Goal: Task Accomplishment & Management: Complete application form

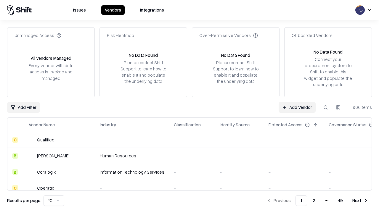
click at [297, 107] on link "Add Vendor" at bounding box center [296, 107] width 37 height 11
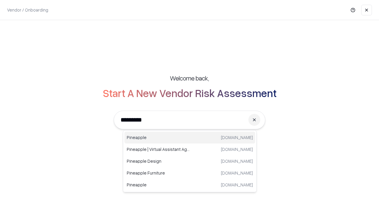
click at [190, 138] on div "Pineapple [DOMAIN_NAME]" at bounding box center [189, 138] width 131 height 12
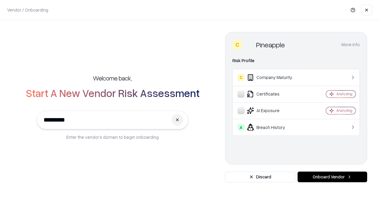
type input "*********"
click at [332, 177] on button "Onboard Vendor" at bounding box center [331, 177] width 69 height 11
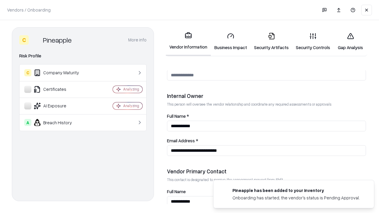
scroll to position [306, 0]
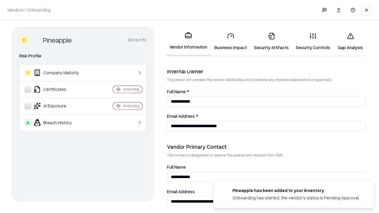
click at [230, 41] on link "Business Impact" at bounding box center [231, 42] width 40 height 28
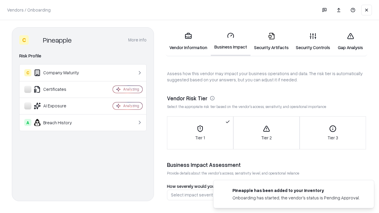
click at [271, 41] on link "Security Artifacts" at bounding box center [271, 42] width 42 height 28
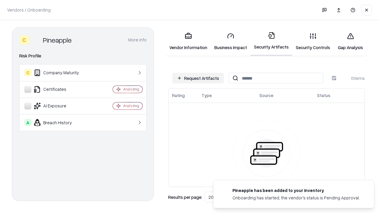
click at [198, 78] on button "Request Artifacts" at bounding box center [197, 78] width 51 height 11
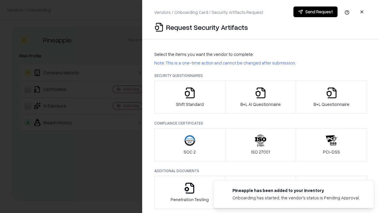
click at [189, 97] on icon "button" at bounding box center [190, 93] width 12 height 12
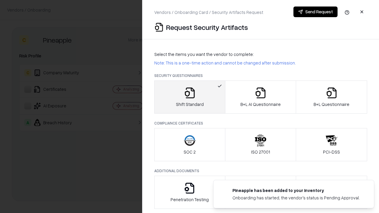
click at [315, 12] on button "Send Request" at bounding box center [315, 12] width 44 height 11
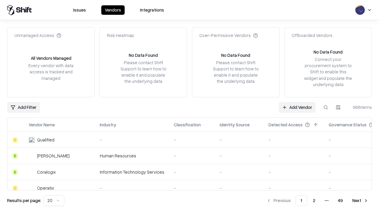
click at [325, 107] on button at bounding box center [325, 107] width 11 height 11
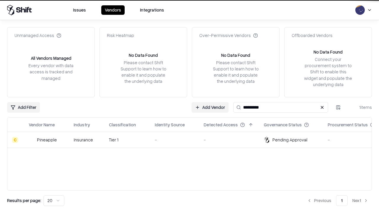
type input "*********"
click at [193, 140] on div "-" at bounding box center [174, 140] width 39 height 6
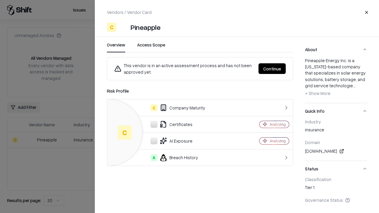
click at [272, 69] on button "Continue" at bounding box center [271, 68] width 27 height 11
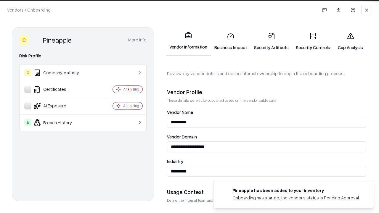
click at [271, 41] on link "Security Artifacts" at bounding box center [271, 42] width 42 height 28
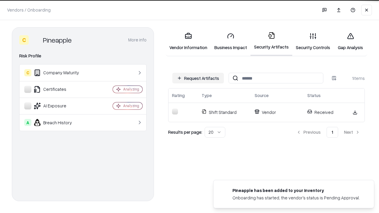
click at [313, 41] on link "Security Controls" at bounding box center [312, 42] width 41 height 28
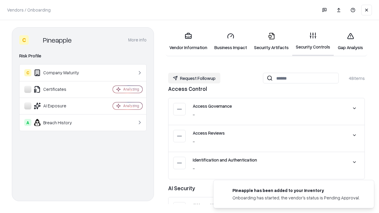
click at [194, 78] on button "Request Followup" at bounding box center [194, 78] width 52 height 11
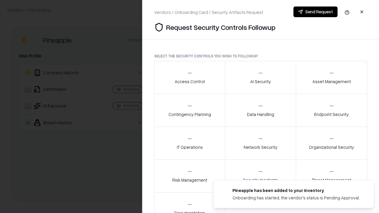
click at [189, 77] on div "Access Control" at bounding box center [189, 77] width 30 height 14
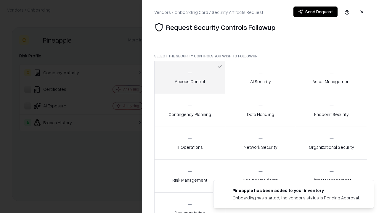
click at [315, 12] on button "Send Request" at bounding box center [315, 12] width 44 height 11
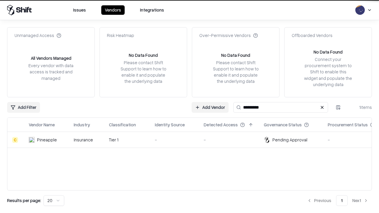
type input "*********"
click at [193, 140] on div "-" at bounding box center [174, 140] width 39 height 6
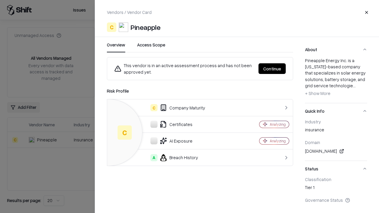
click at [272, 69] on button "Continue" at bounding box center [271, 68] width 27 height 11
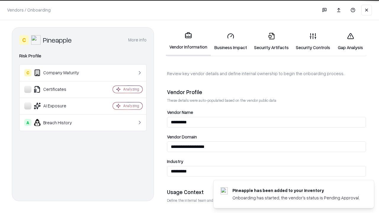
click at [350, 41] on link "Gap Analysis" at bounding box center [349, 42] width 33 height 28
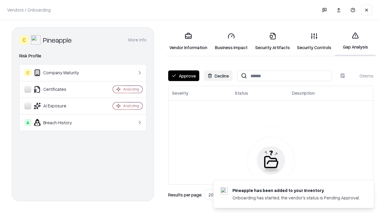
click at [183, 76] on button "Approve" at bounding box center [183, 75] width 31 height 11
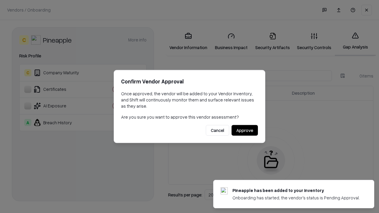
click at [244, 130] on button "Approve" at bounding box center [244, 130] width 26 height 11
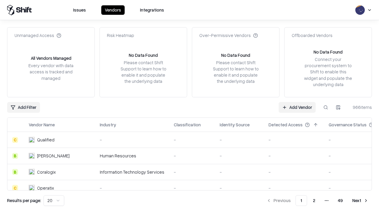
type input "*********"
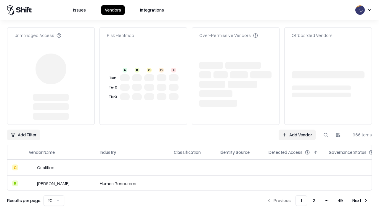
click at [297, 130] on link "Add Vendor" at bounding box center [296, 135] width 37 height 11
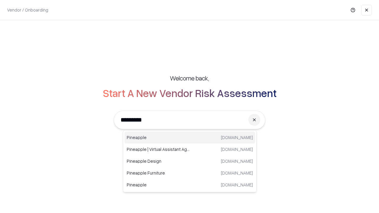
click at [190, 138] on div "Pineapple [DOMAIN_NAME]" at bounding box center [189, 138] width 131 height 12
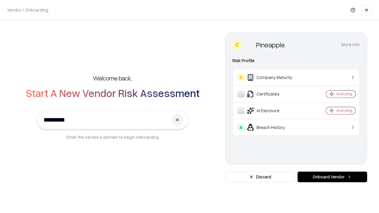
type input "*********"
click at [332, 177] on button "Onboard Vendor" at bounding box center [331, 177] width 69 height 11
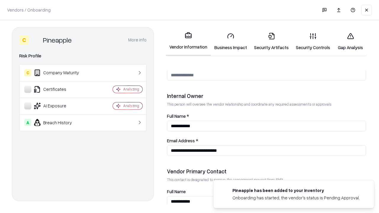
scroll to position [306, 0]
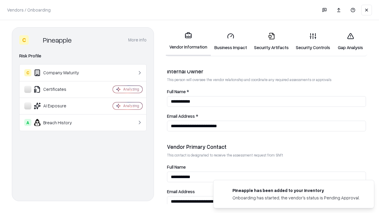
click at [350, 41] on link "Gap Analysis" at bounding box center [349, 42] width 33 height 28
